Goal: Manage account settings

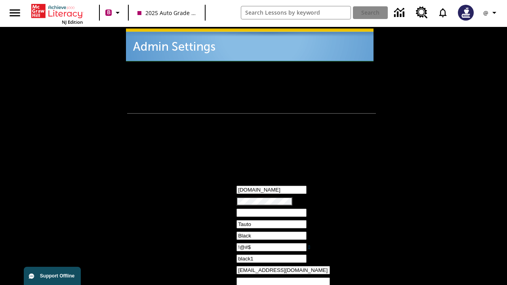
type input "!@#$"
click at [491, 13] on icon "Profile/Settings" at bounding box center [495, 13] width 10 height 10
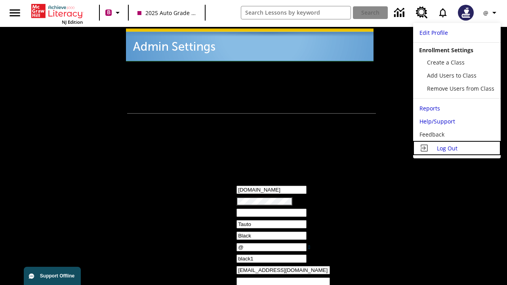
click at [457, 148] on span "Log Out" at bounding box center [447, 149] width 21 height 8
